Goal: Task Accomplishment & Management: Manage account settings

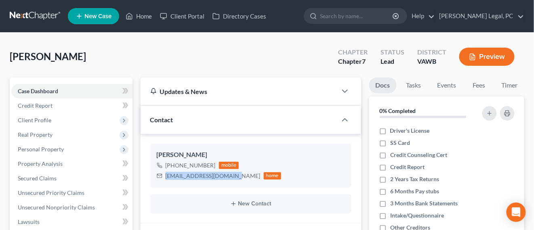
click at [28, 18] on link at bounding box center [36, 16] width 52 height 15
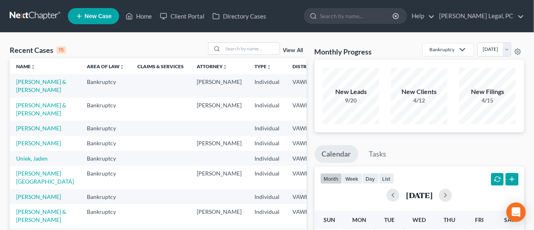
click at [27, 19] on link at bounding box center [36, 16] width 52 height 15
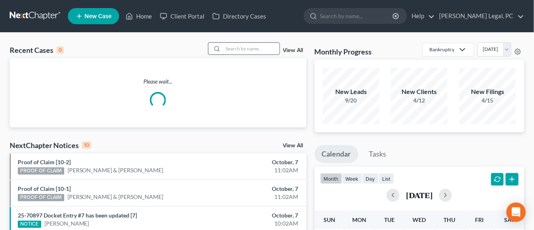
click at [227, 48] on input "search" at bounding box center [251, 49] width 57 height 12
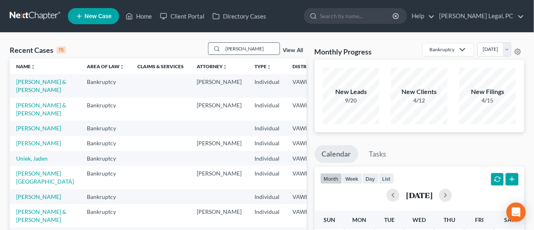
type input "kell"
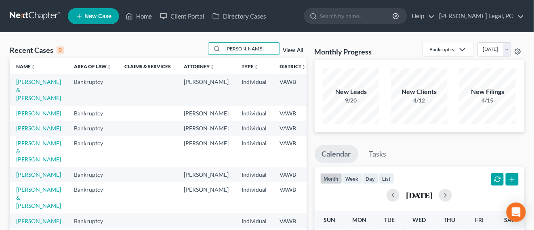
click at [33, 132] on link "[PERSON_NAME]" at bounding box center [38, 128] width 45 height 7
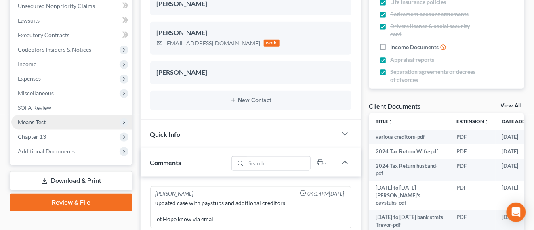
scroll to position [202, 0]
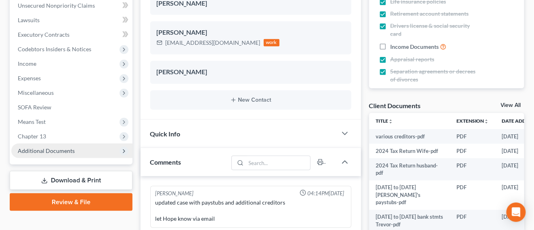
click at [73, 154] on span "Additional Documents" at bounding box center [46, 151] width 57 height 7
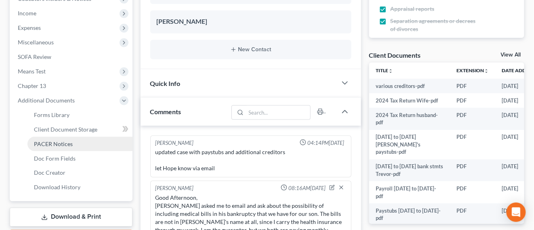
click at [73, 137] on link "PACER Notices" at bounding box center [79, 144] width 105 height 15
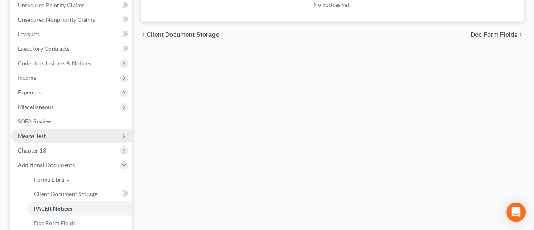
scroll to position [202, 0]
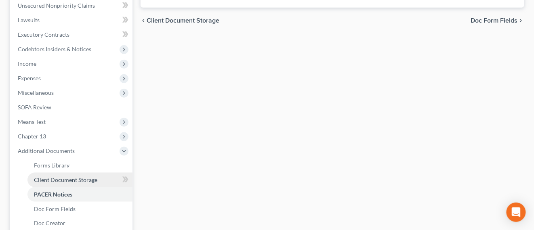
click at [91, 184] on link "Client Document Storage" at bounding box center [79, 180] width 105 height 15
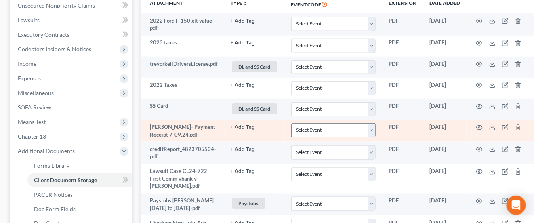
scroll to position [152, 0]
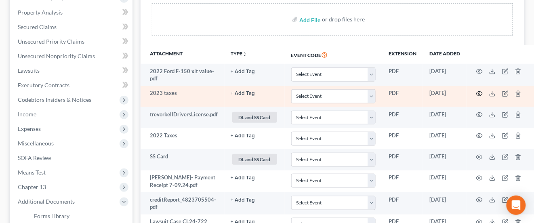
click at [482, 94] on icon "button" at bounding box center [480, 94] width 6 height 6
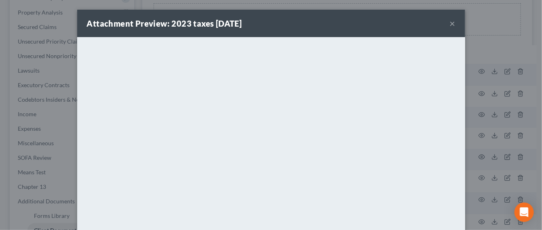
click at [450, 23] on button "×" at bounding box center [453, 24] width 6 height 10
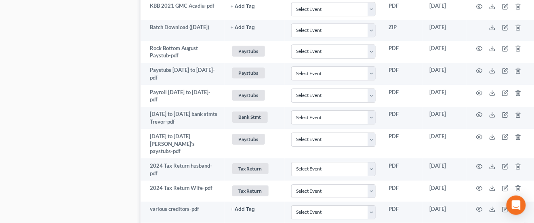
scroll to position [686, 0]
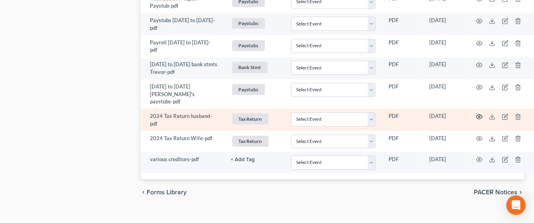
click at [479, 114] on icon "button" at bounding box center [480, 116] width 6 height 4
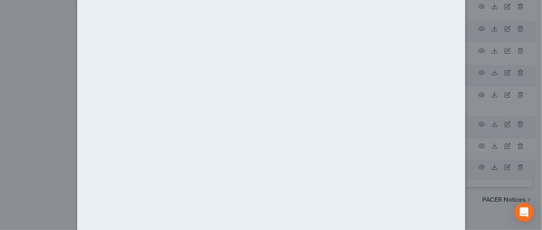
scroll to position [0, 0]
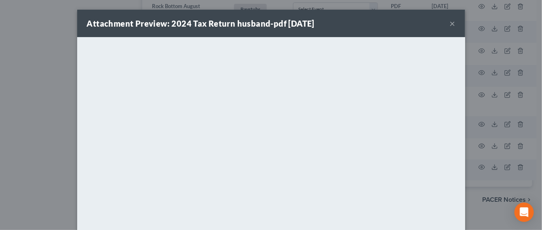
click at [450, 26] on button "×" at bounding box center [453, 24] width 6 height 10
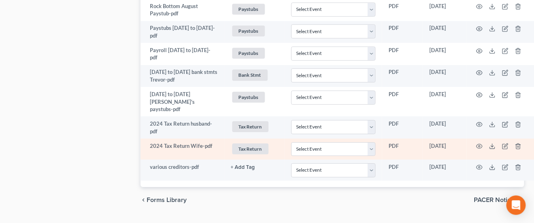
click at [479, 139] on td at bounding box center [501, 149] width 68 height 21
click at [480, 144] on icon "button" at bounding box center [480, 146] width 6 height 4
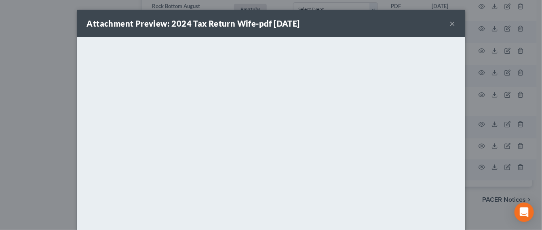
click at [453, 26] on div "Attachment Preview: 2024 Tax Return Wife-pdf 09/18/2025 ×" at bounding box center [271, 23] width 388 height 27
click at [450, 25] on button "×" at bounding box center [453, 24] width 6 height 10
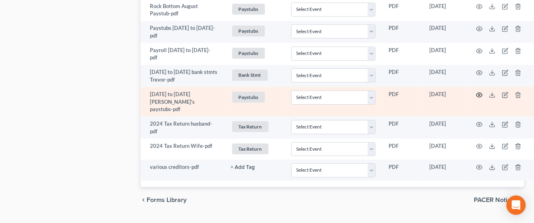
click at [483, 92] on icon "button" at bounding box center [480, 95] width 6 height 6
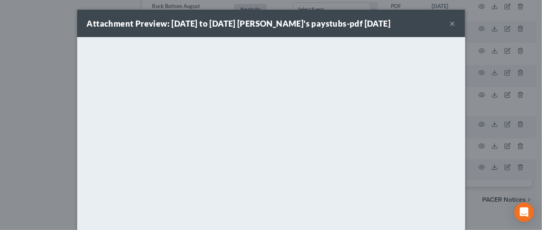
click at [450, 22] on button "×" at bounding box center [453, 24] width 6 height 10
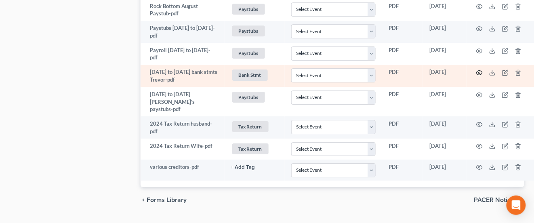
click at [482, 70] on icon "button" at bounding box center [480, 73] width 6 height 6
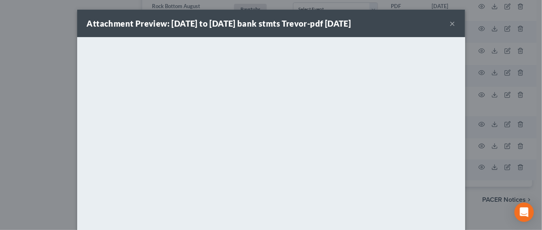
click at [450, 27] on button "×" at bounding box center [453, 24] width 6 height 10
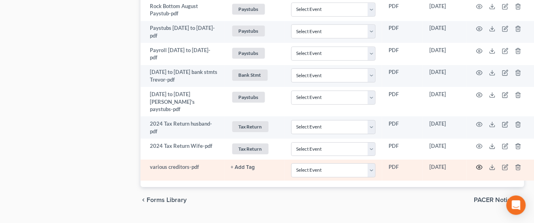
click at [478, 164] on icon "button" at bounding box center [480, 167] width 6 height 6
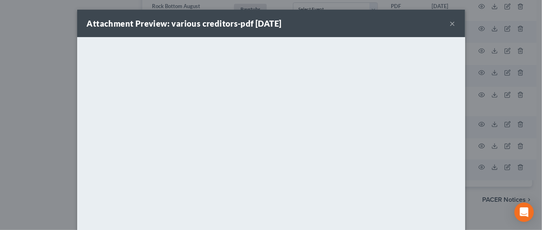
click at [451, 23] on button "×" at bounding box center [453, 24] width 6 height 10
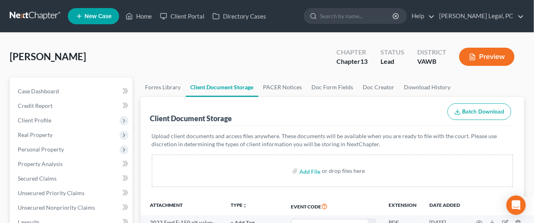
click at [46, 17] on link at bounding box center [36, 16] width 52 height 15
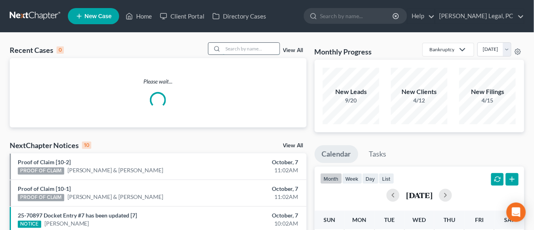
click at [232, 53] on input "search" at bounding box center [251, 49] width 57 height 12
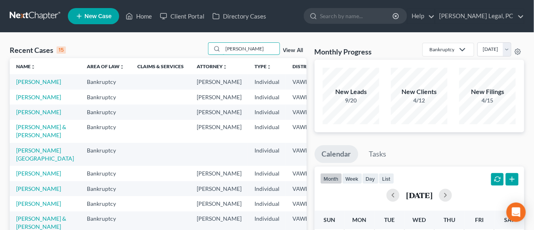
type input "[PERSON_NAME]"
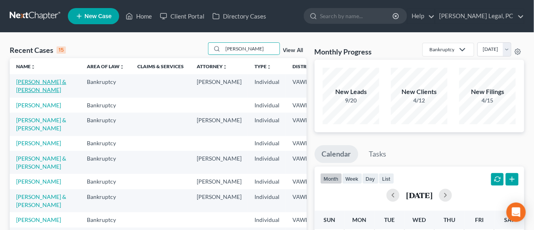
click at [25, 81] on link "[PERSON_NAME] & [PERSON_NAME]" at bounding box center [41, 85] width 50 height 15
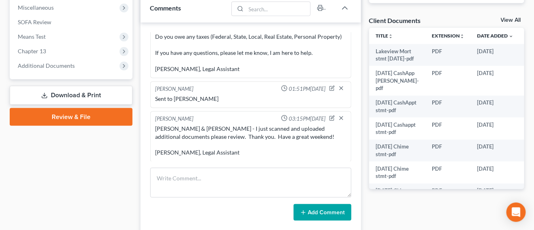
scroll to position [303, 0]
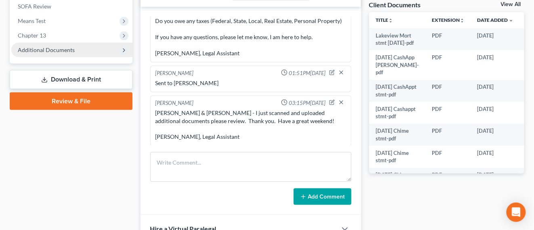
click at [50, 50] on span "Additional Documents" at bounding box center [46, 49] width 57 height 7
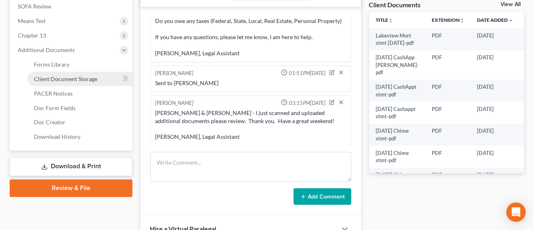
click at [87, 84] on link "Client Document Storage" at bounding box center [79, 79] width 105 height 15
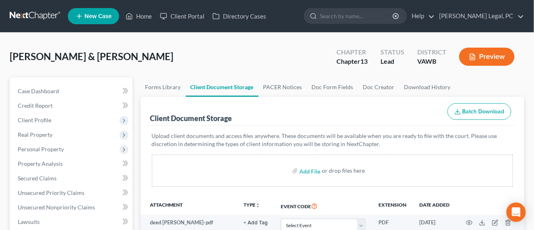
click at [23, 13] on link at bounding box center [36, 16] width 52 height 15
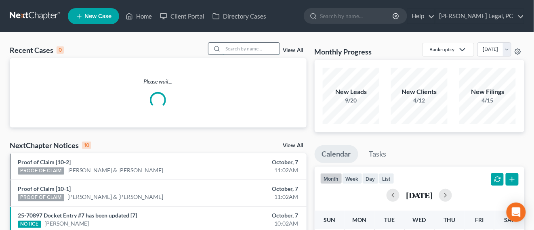
click at [268, 51] on input "search" at bounding box center [251, 49] width 57 height 12
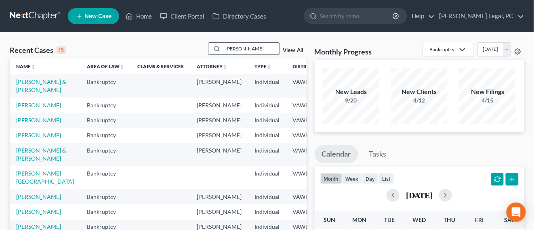
type input "robbins"
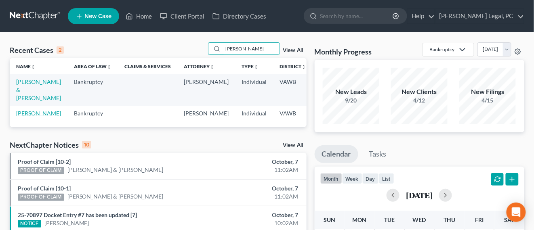
click at [25, 114] on link "[PERSON_NAME]" at bounding box center [38, 113] width 45 height 7
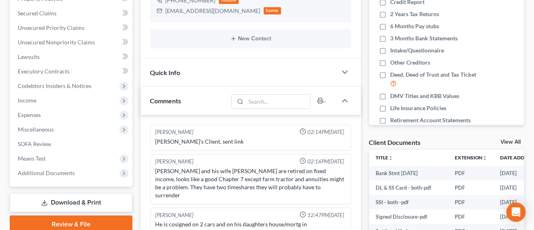
scroll to position [101, 0]
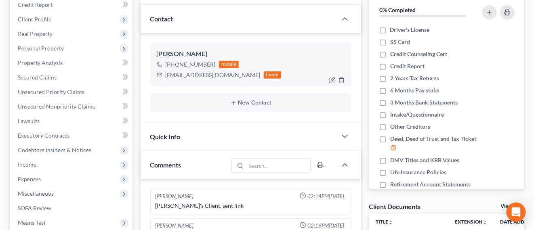
drag, startPoint x: 212, startPoint y: 63, endPoint x: 172, endPoint y: 65, distance: 40.5
click at [172, 65] on div "+1 (276) 275-3852" at bounding box center [191, 65] width 50 height 8
copy div "(276) 275-3852"
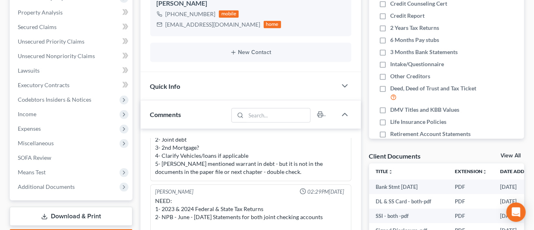
scroll to position [253, 0]
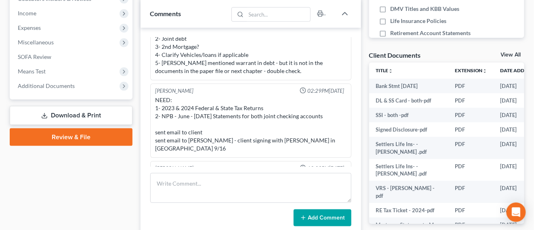
click at [228, 114] on div "NEED: 1- 2023 & 2024 Federal & State Tax Returns 2- NPB - June - Sept. 10 State…" at bounding box center [251, 124] width 191 height 57
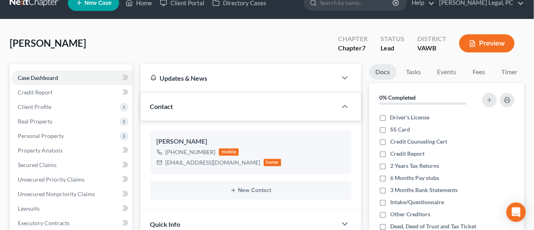
scroll to position [0, 0]
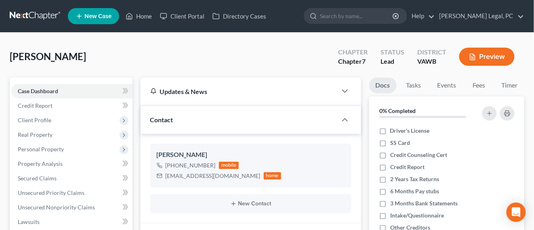
click at [34, 17] on link at bounding box center [36, 16] width 52 height 15
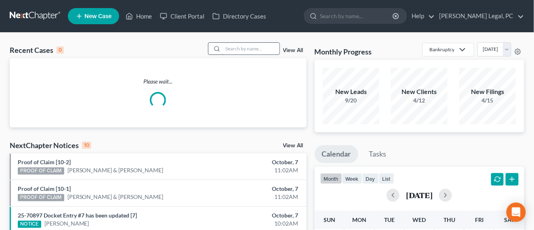
click at [246, 53] on input "search" at bounding box center [251, 49] width 57 height 12
type input "d"
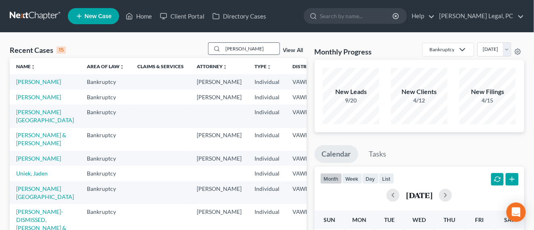
type input "[PERSON_NAME]"
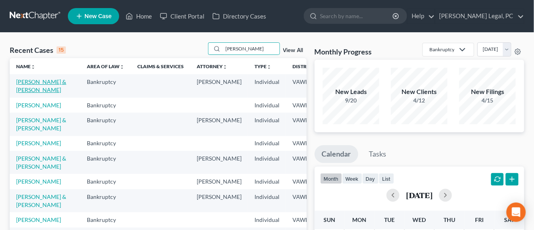
click at [18, 84] on link "[PERSON_NAME] & [PERSON_NAME]" at bounding box center [41, 85] width 50 height 15
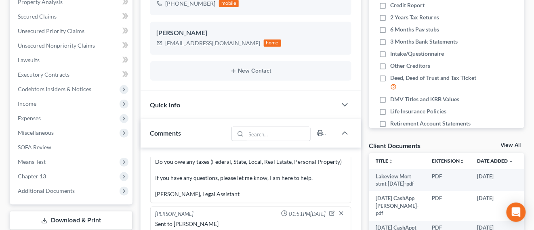
scroll to position [253, 0]
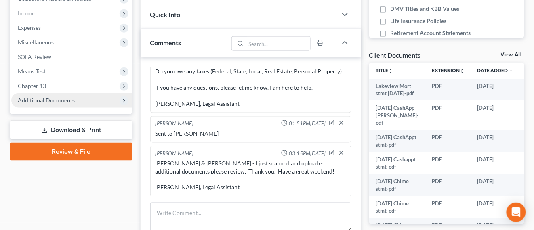
click at [36, 100] on span "Additional Documents" at bounding box center [46, 100] width 57 height 7
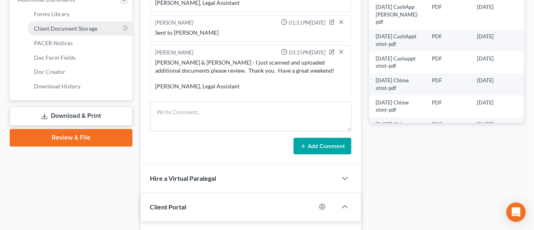
click at [89, 28] on span "Client Document Storage" at bounding box center [65, 28] width 63 height 7
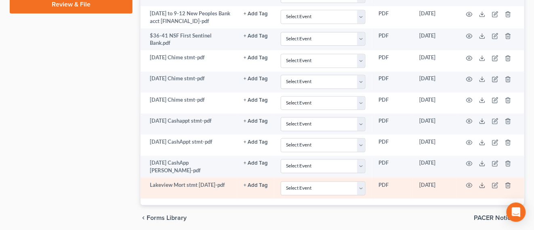
scroll to position [512, 0]
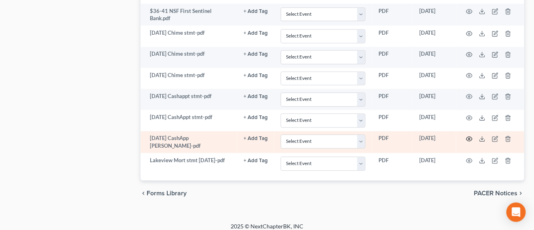
click at [470, 136] on icon "button" at bounding box center [470, 139] width 6 height 6
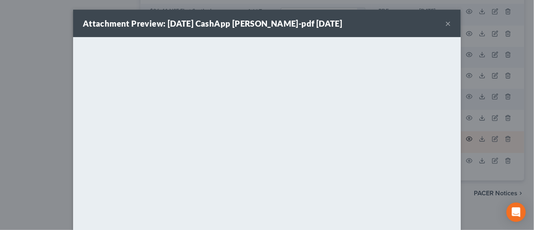
scroll to position [510, 0]
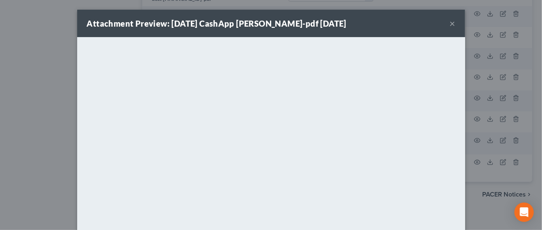
click at [450, 22] on button "×" at bounding box center [453, 24] width 6 height 10
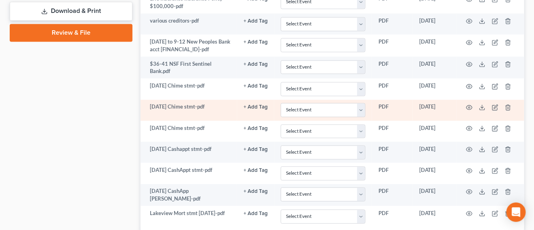
scroll to position [409, 0]
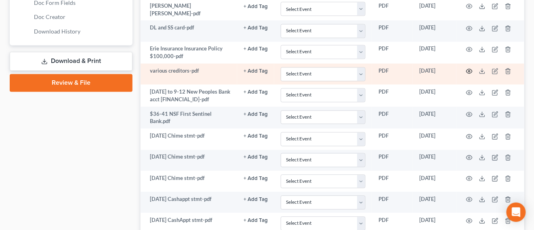
click at [470, 68] on icon "button" at bounding box center [470, 71] width 6 height 6
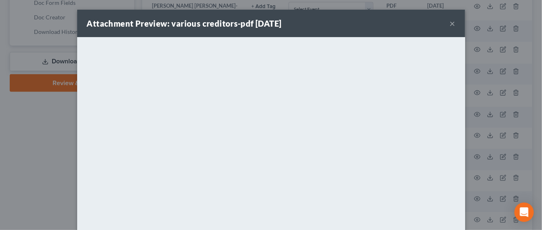
click at [450, 25] on button "×" at bounding box center [453, 24] width 6 height 10
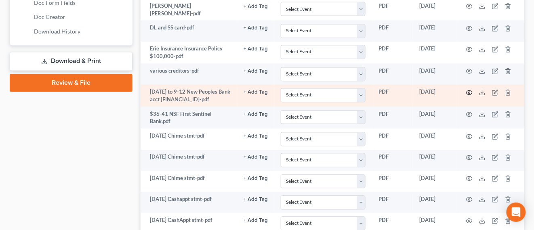
click at [471, 90] on icon "button" at bounding box center [470, 93] width 6 height 6
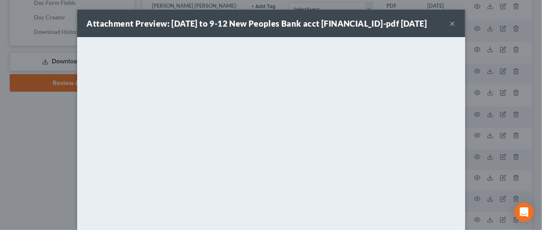
click at [452, 24] on div "Attachment Preview: 06-13-25 to 9-12 New Peoples Bank acct 770361277-pdf 09/26/…" at bounding box center [271, 23] width 388 height 27
click at [450, 26] on button "×" at bounding box center [453, 24] width 6 height 10
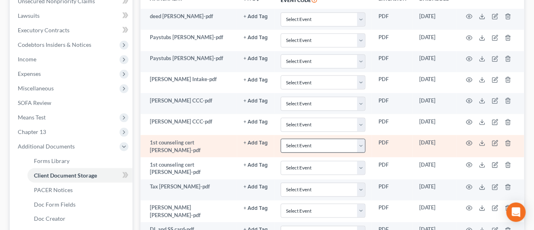
scroll to position [257, 0]
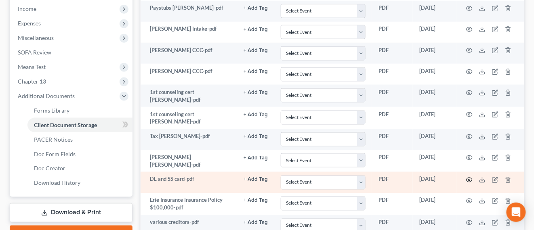
click at [467, 179] on icon "button" at bounding box center [470, 180] width 6 height 6
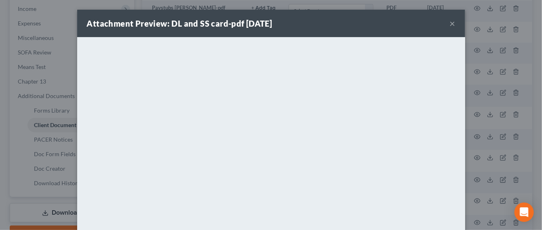
click at [450, 22] on button "×" at bounding box center [453, 24] width 6 height 10
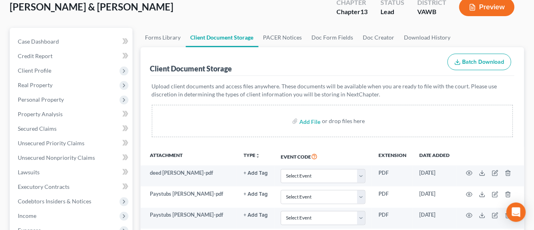
scroll to position [0, 0]
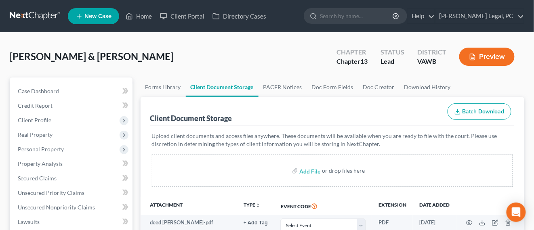
click at [34, 19] on link at bounding box center [36, 16] width 52 height 15
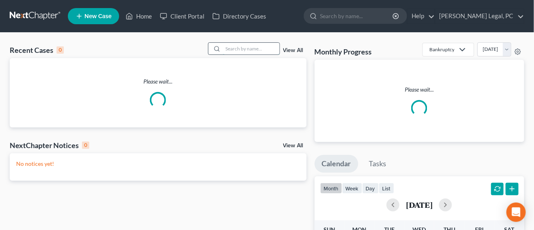
click at [255, 51] on input "search" at bounding box center [251, 49] width 57 height 12
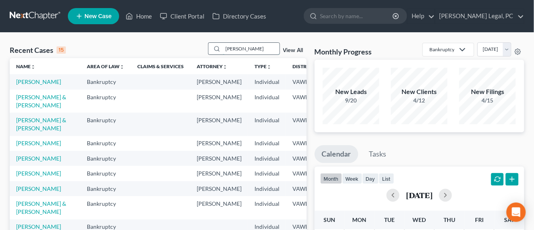
type input "[PERSON_NAME]"
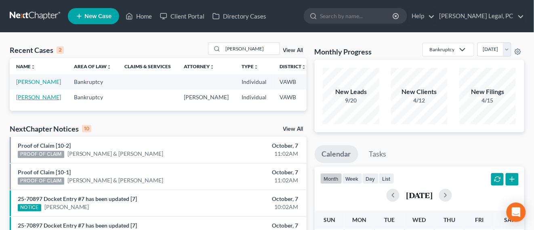
click at [35, 101] on link "[PERSON_NAME]" at bounding box center [38, 97] width 45 height 7
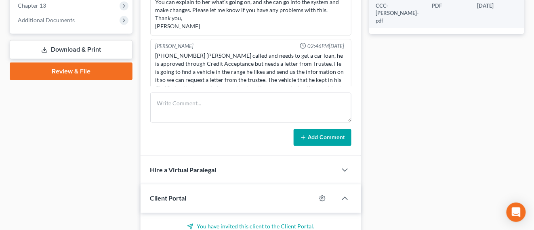
scroll to position [404, 0]
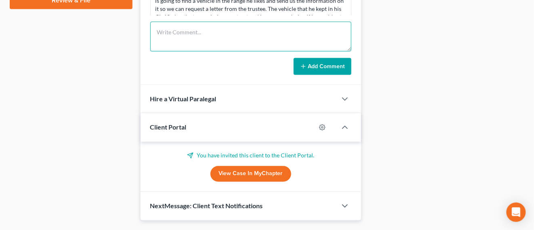
click at [182, 31] on textarea at bounding box center [250, 37] width 201 height 30
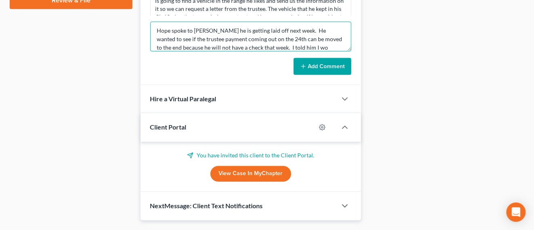
scroll to position [10, 0]
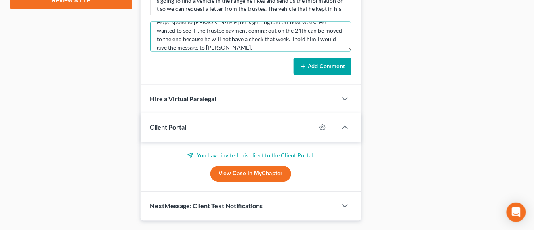
type textarea "Hope spoke to [PERSON_NAME] he is getting laid off next week. He wanted to see …"
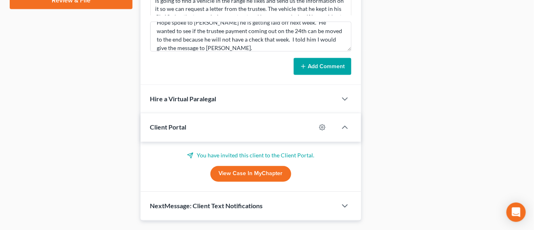
click at [332, 64] on button "Add Comment" at bounding box center [323, 66] width 58 height 17
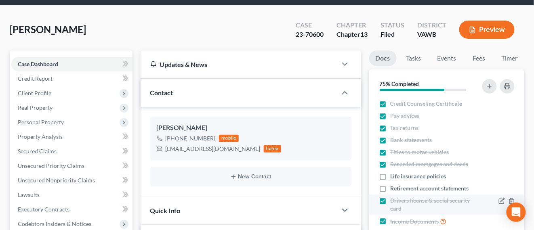
scroll to position [0, 0]
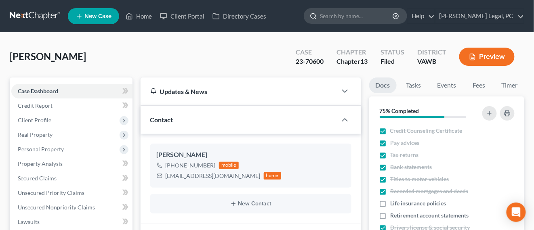
click at [391, 23] on input "search" at bounding box center [357, 15] width 74 height 15
type input "[PERSON_NAME]"
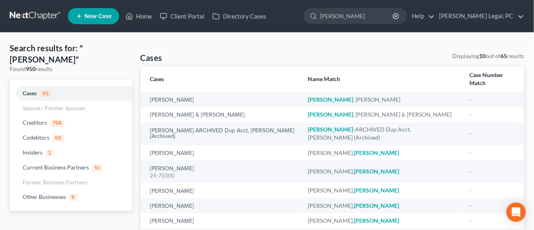
click at [22, 17] on link at bounding box center [36, 16] width 52 height 15
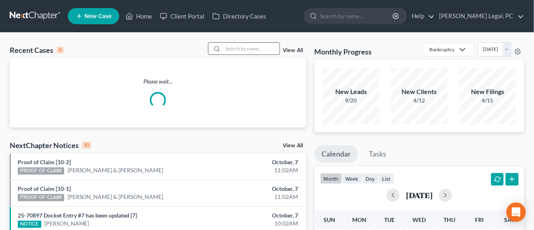
click at [243, 49] on input "search" at bounding box center [251, 49] width 57 height 12
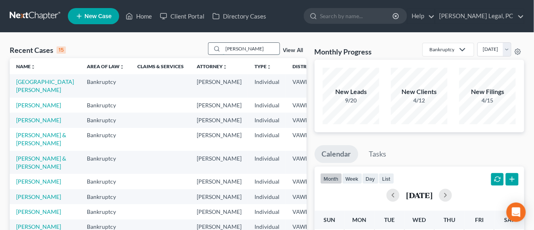
type input "[PERSON_NAME]"
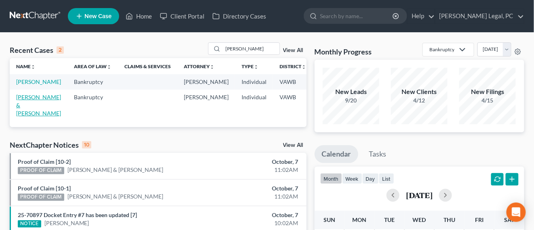
click at [25, 106] on link "[PERSON_NAME] & [PERSON_NAME]" at bounding box center [38, 105] width 45 height 23
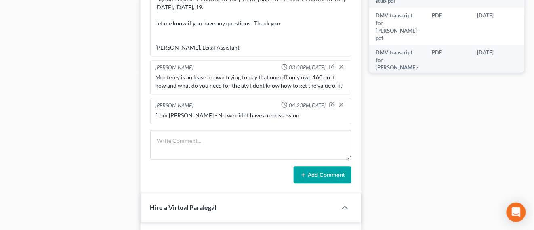
scroll to position [1086, 0]
click at [260, 129] on div "Hope Ingram 11:34AM, 08/14/2025 Nice young couple Chapter 7 want to client port…" at bounding box center [251, 89] width 221 height 209
click at [255, 146] on textarea at bounding box center [250, 146] width 201 height 30
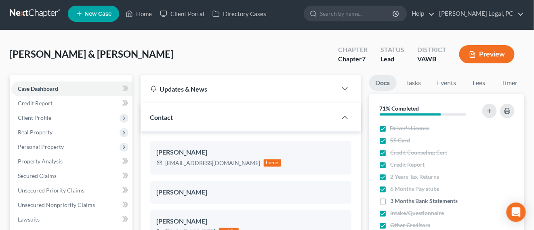
scroll to position [0, 0]
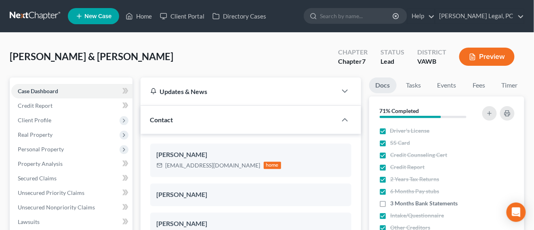
drag, startPoint x: 30, startPoint y: 3, endPoint x: 33, endPoint y: 13, distance: 10.1
click at [31, 8] on nav "Home New Case Client Portal Directory Cases Farthing Legal, PC hope@farthing.le…" at bounding box center [267, 16] width 534 height 32
click at [34, 15] on link at bounding box center [36, 16] width 52 height 15
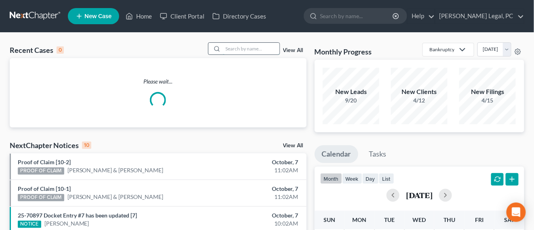
click at [229, 53] on input "search" at bounding box center [251, 49] width 57 height 12
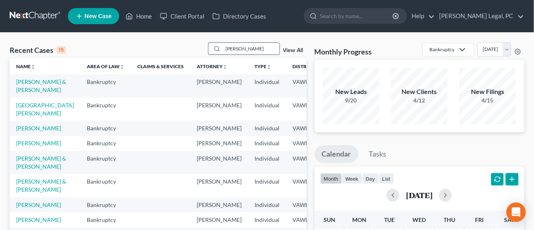
type input "[PERSON_NAME]"
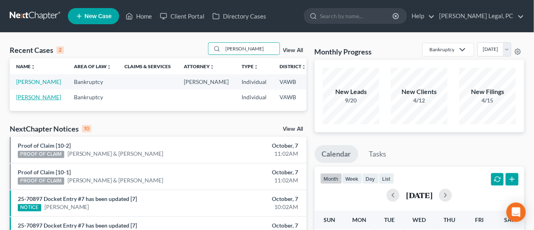
click at [32, 101] on link "[PERSON_NAME]" at bounding box center [38, 97] width 45 height 7
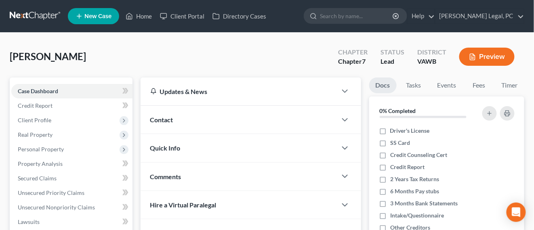
click at [184, 124] on div "Contact" at bounding box center [239, 120] width 196 height 28
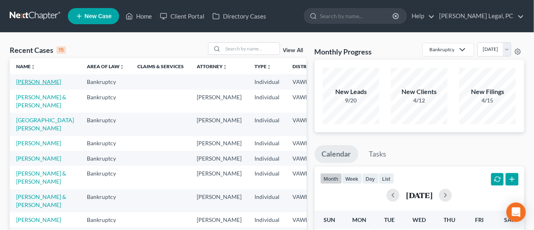
click at [25, 82] on link "[PERSON_NAME]" at bounding box center [38, 81] width 45 height 7
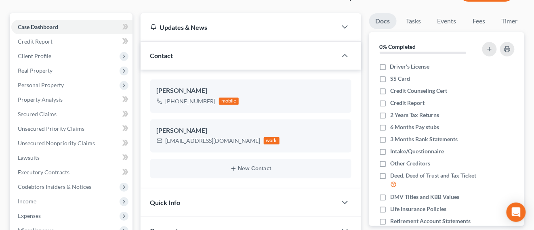
scroll to position [51, 0]
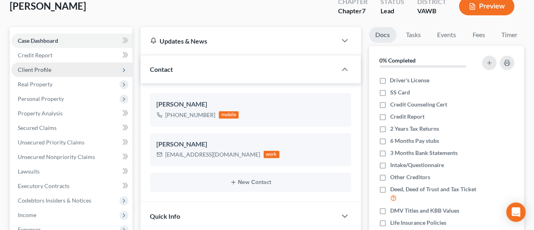
click at [33, 69] on span "Client Profile" at bounding box center [35, 69] width 34 height 7
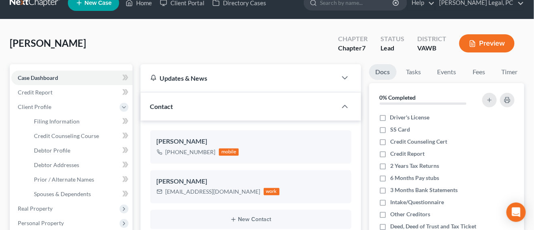
scroll to position [0, 0]
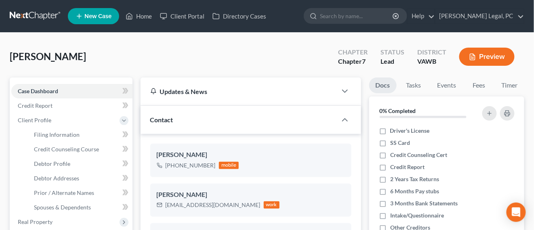
click at [29, 11] on link at bounding box center [36, 16] width 52 height 15
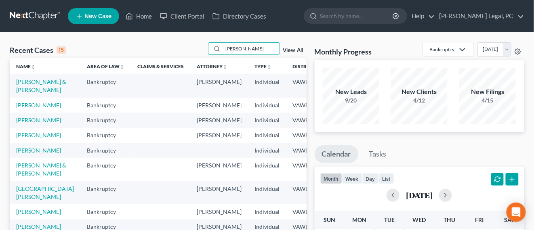
type input "[PERSON_NAME]"
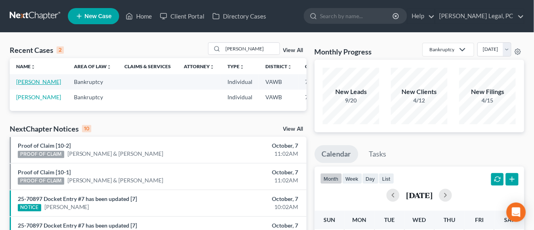
click at [24, 82] on link "[PERSON_NAME]" at bounding box center [38, 81] width 45 height 7
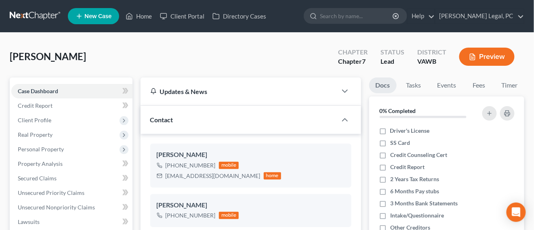
scroll to position [322, 0]
click at [191, 19] on link "Client Portal" at bounding box center [182, 16] width 53 height 15
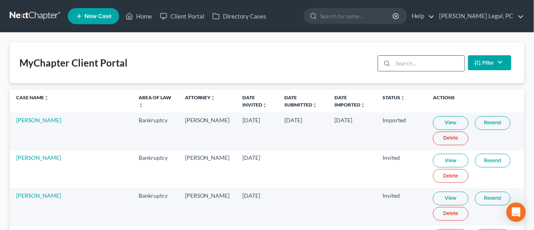
click at [426, 65] on input "search" at bounding box center [429, 63] width 72 height 15
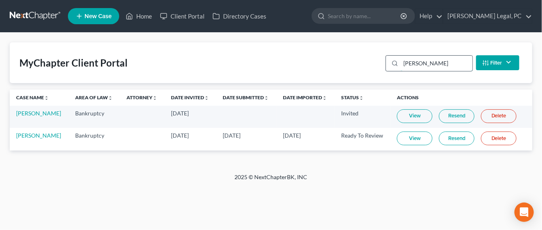
type input "caldwell"
click at [414, 139] on link "View" at bounding box center [415, 139] width 36 height 14
click at [37, 134] on link "Bryan Caldwell" at bounding box center [38, 135] width 45 height 7
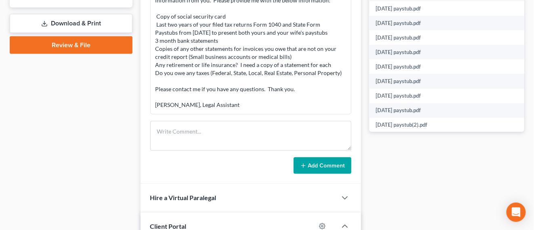
scroll to position [253, 0]
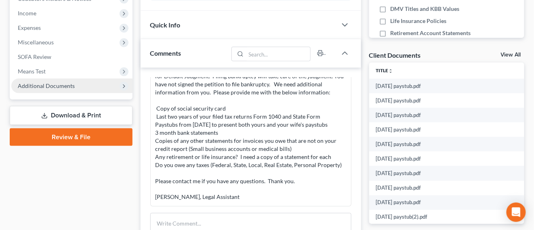
click at [78, 89] on span "Additional Documents" at bounding box center [71, 86] width 121 height 15
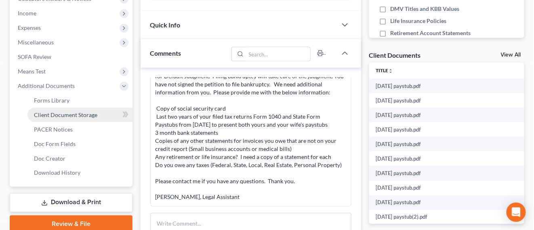
click at [85, 114] on span "Client Document Storage" at bounding box center [65, 115] width 63 height 7
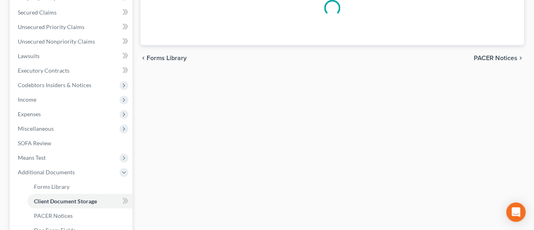
scroll to position [41, 0]
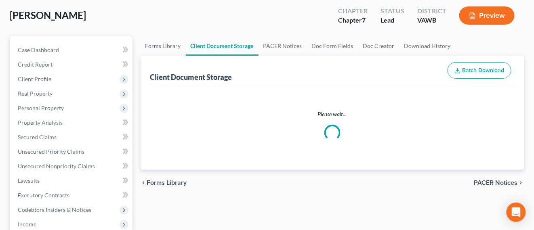
select select "0"
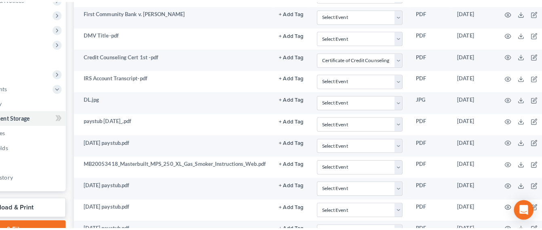
scroll to position [253, 72]
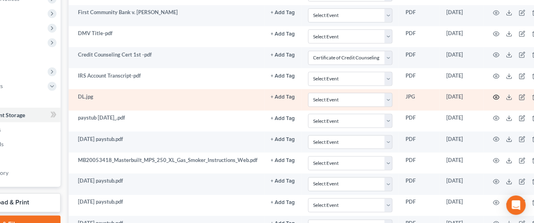
click at [495, 95] on icon "button" at bounding box center [497, 97] width 6 height 6
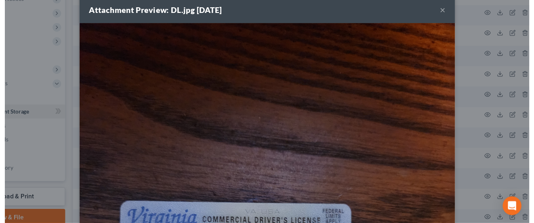
scroll to position [0, 0]
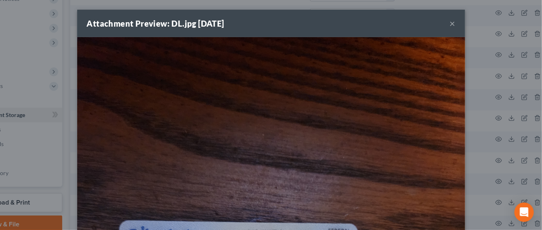
click at [450, 25] on button "×" at bounding box center [453, 24] width 6 height 10
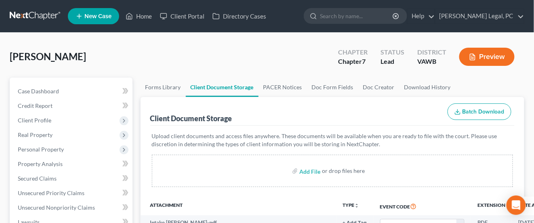
click at [42, 17] on link at bounding box center [36, 16] width 52 height 15
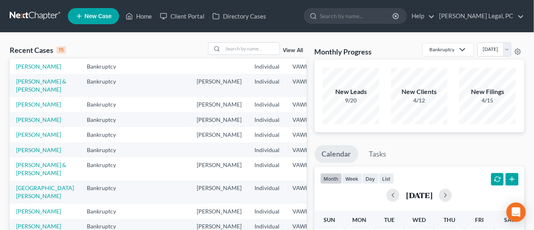
scroll to position [51, 0]
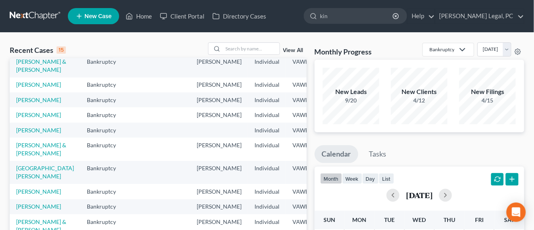
type input "king"
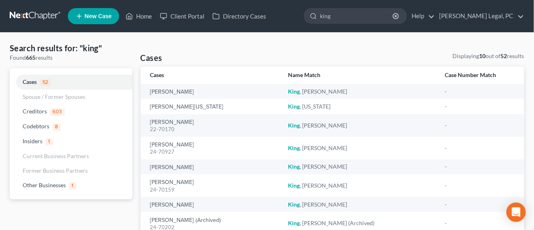
click at [45, 21] on link at bounding box center [36, 16] width 52 height 15
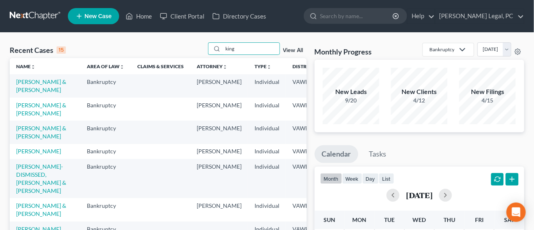
type input "king"
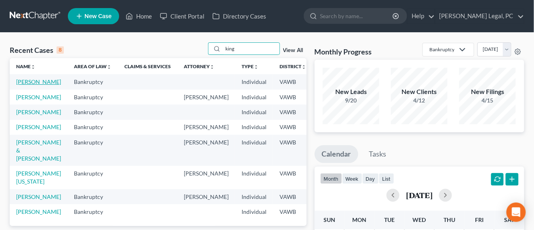
click at [22, 85] on link "[PERSON_NAME]" at bounding box center [38, 81] width 45 height 7
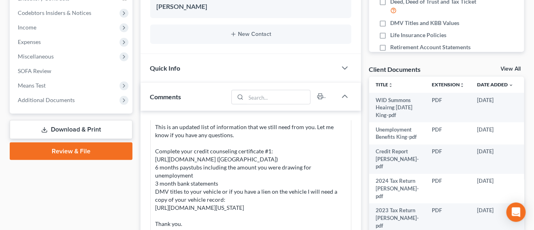
scroll to position [253, 0]
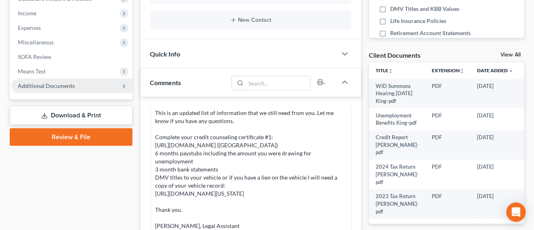
click at [63, 87] on span "Additional Documents" at bounding box center [46, 85] width 57 height 7
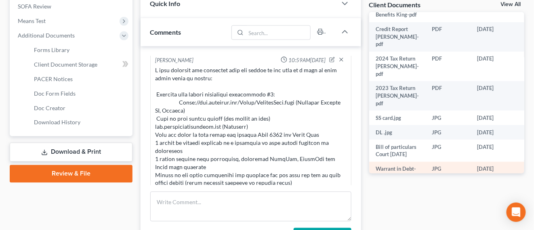
scroll to position [101, 0]
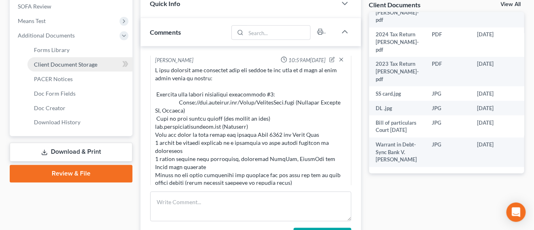
click at [74, 63] on span "Client Document Storage" at bounding box center [65, 64] width 63 height 7
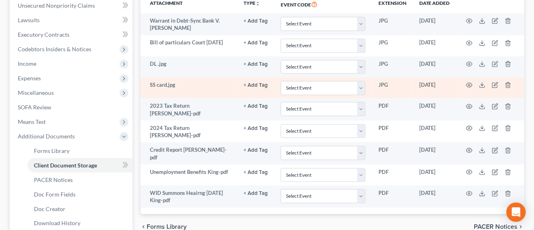
scroll to position [253, 0]
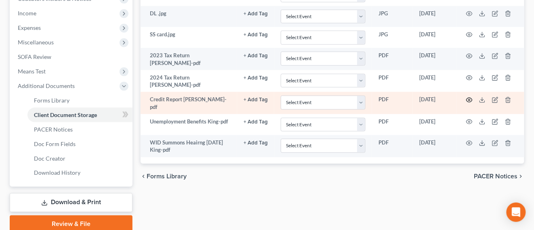
click at [470, 97] on icon "button" at bounding box center [470, 100] width 6 height 6
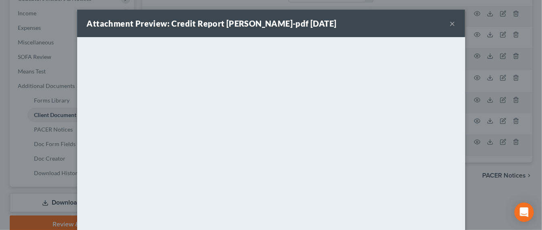
click at [450, 25] on button "×" at bounding box center [453, 24] width 6 height 10
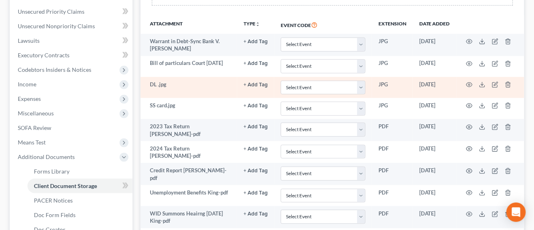
scroll to position [202, 0]
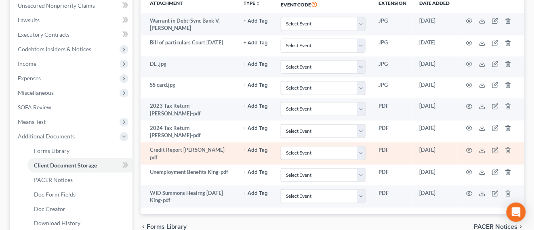
click at [469, 151] on td at bounding box center [491, 154] width 68 height 22
click at [471, 148] on icon "button" at bounding box center [470, 151] width 6 height 6
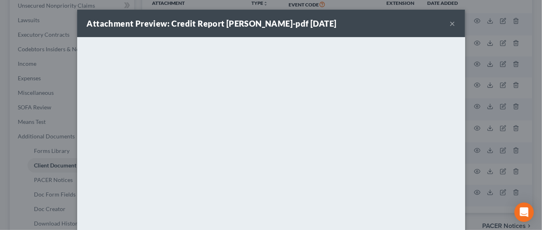
click at [450, 23] on button "×" at bounding box center [453, 24] width 6 height 10
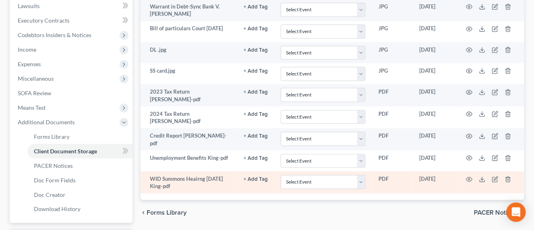
scroll to position [253, 0]
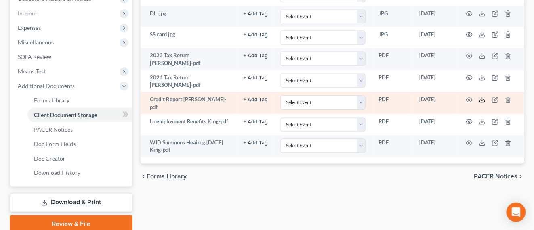
click at [485, 97] on icon at bounding box center [482, 100] width 6 height 6
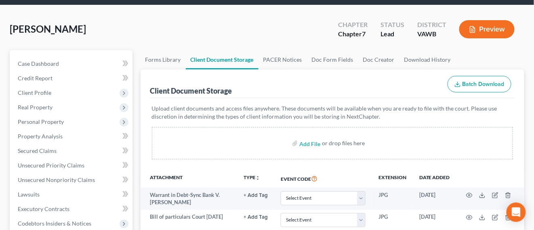
scroll to position [0, 0]
